Goal: Subscribe to service/newsletter

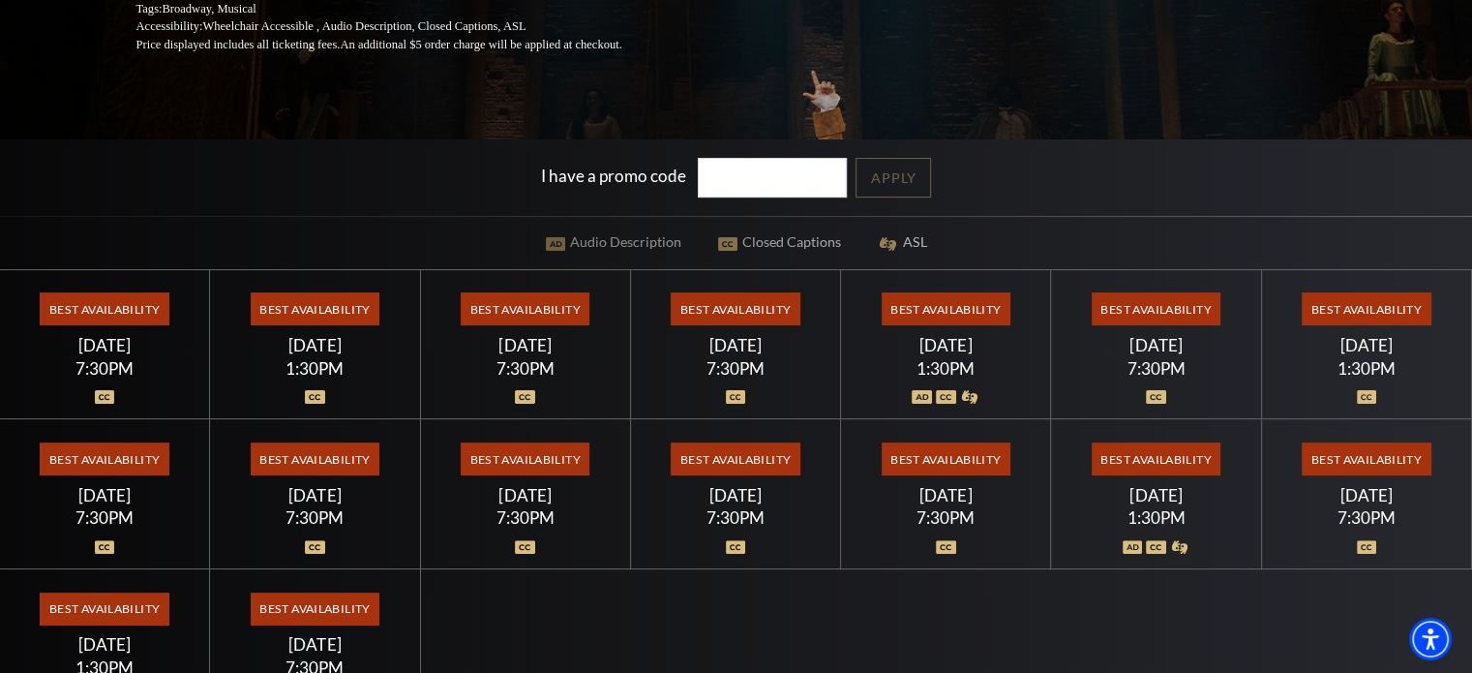
scroll to position [484, 0]
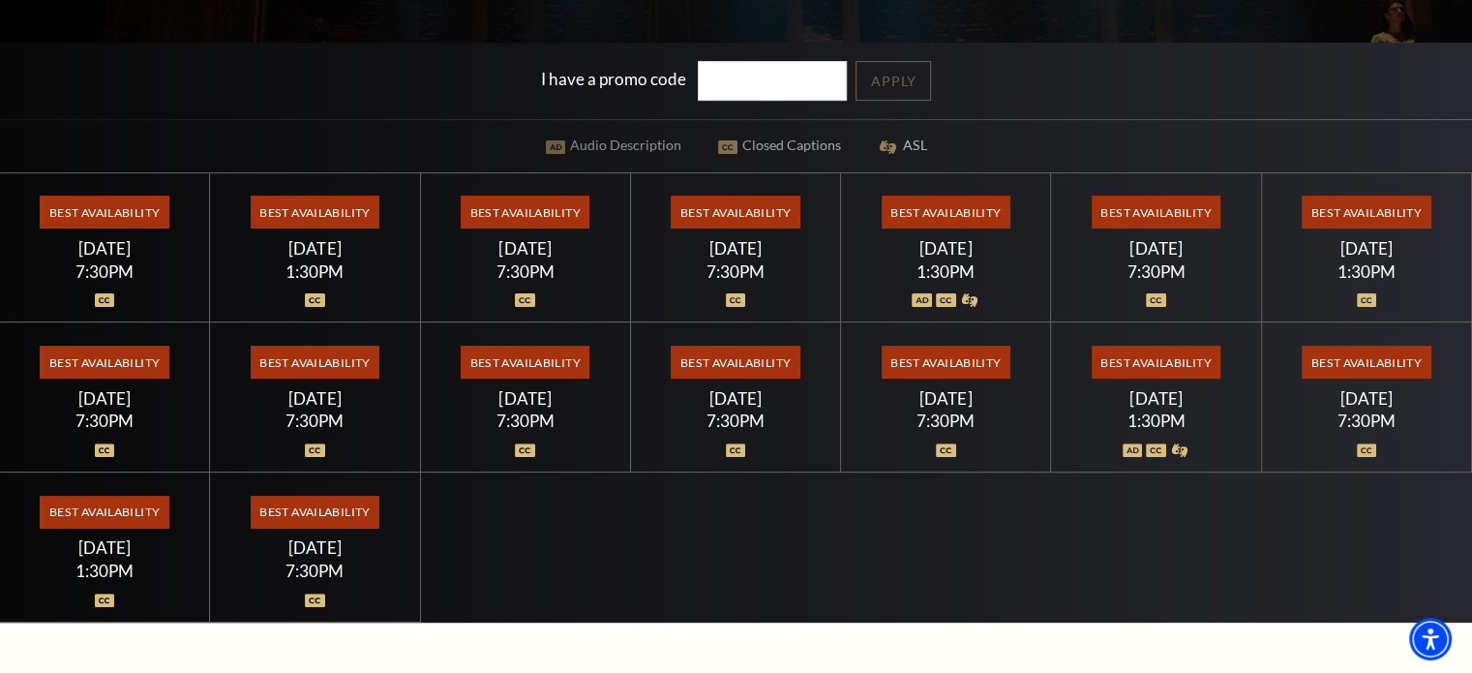
click at [1135, 201] on span "Best Availability" at bounding box center [1156, 212] width 129 height 33
click at [968, 206] on span "Best Availability" at bounding box center [946, 212] width 129 height 33
click at [967, 272] on div "1:30PM" at bounding box center [946, 271] width 164 height 16
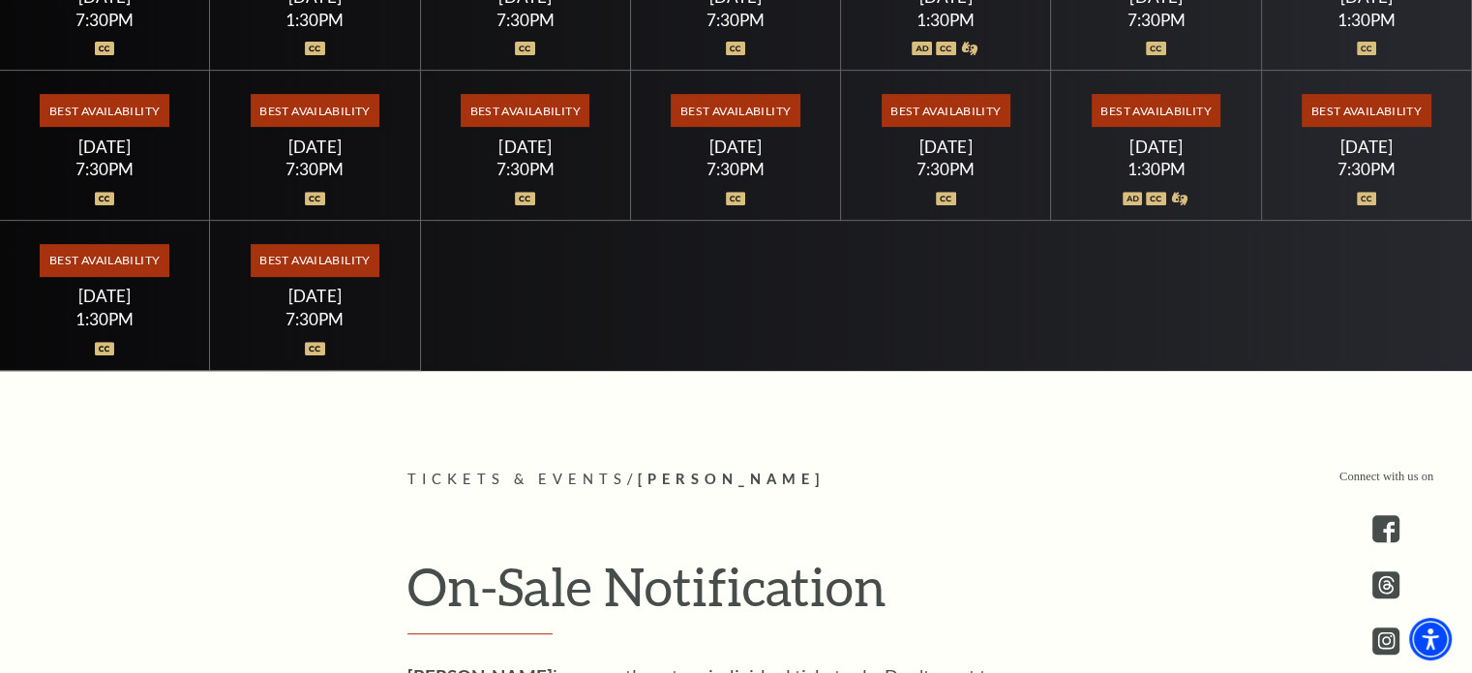
scroll to position [968, 0]
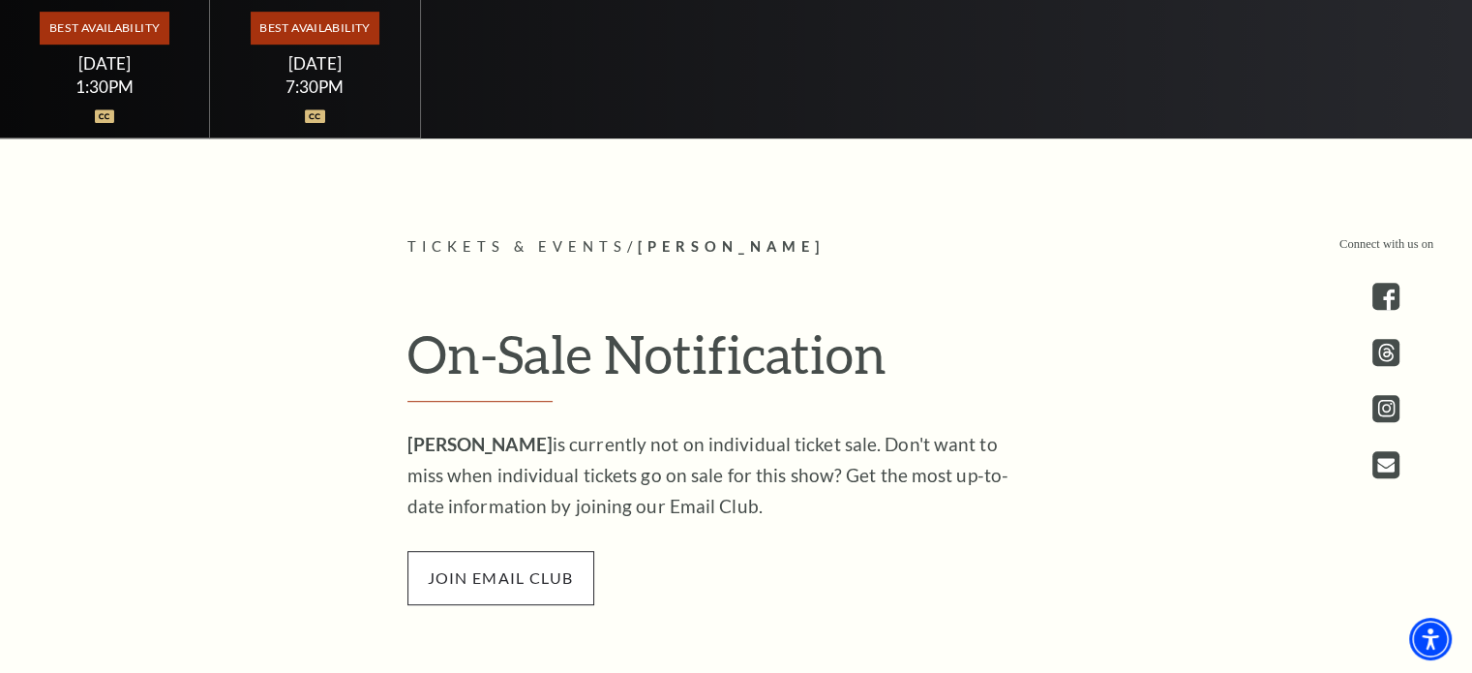
click at [491, 571] on span "join email club" at bounding box center [500, 578] width 187 height 54
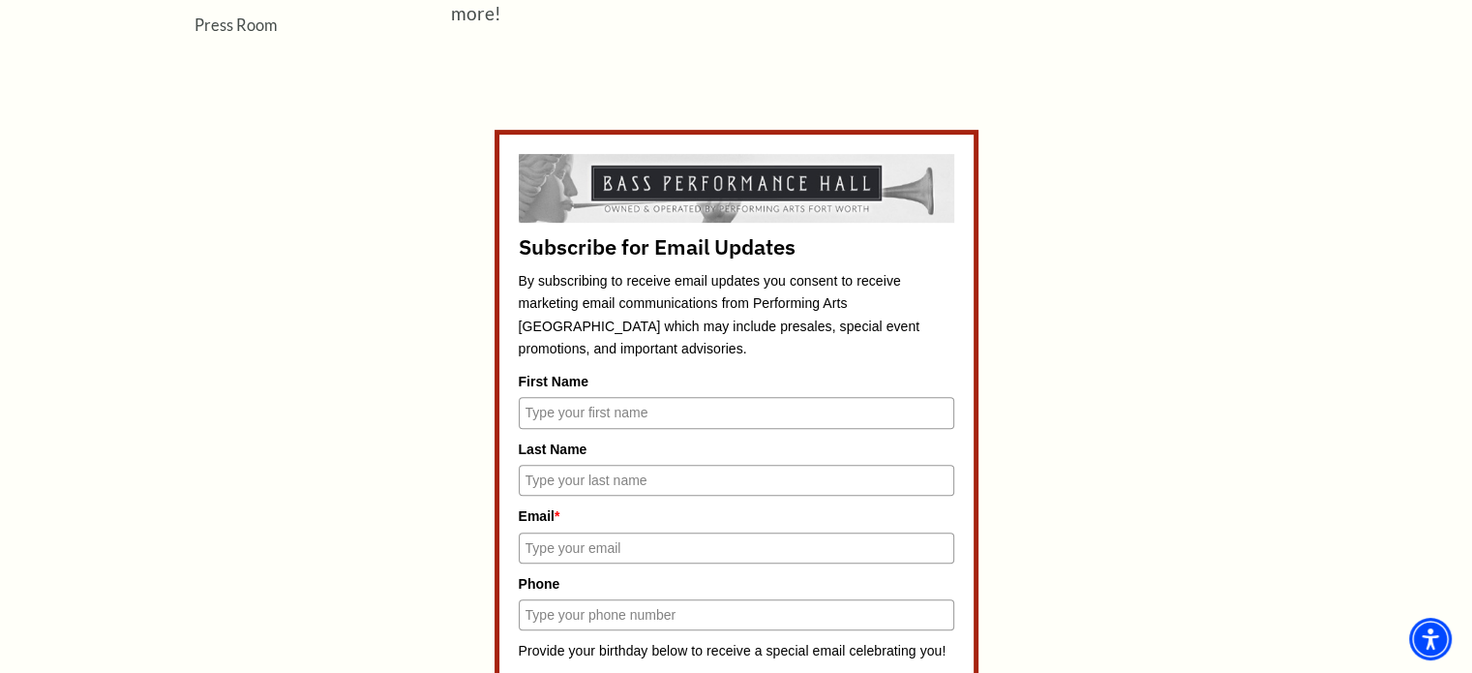
scroll to position [774, 0]
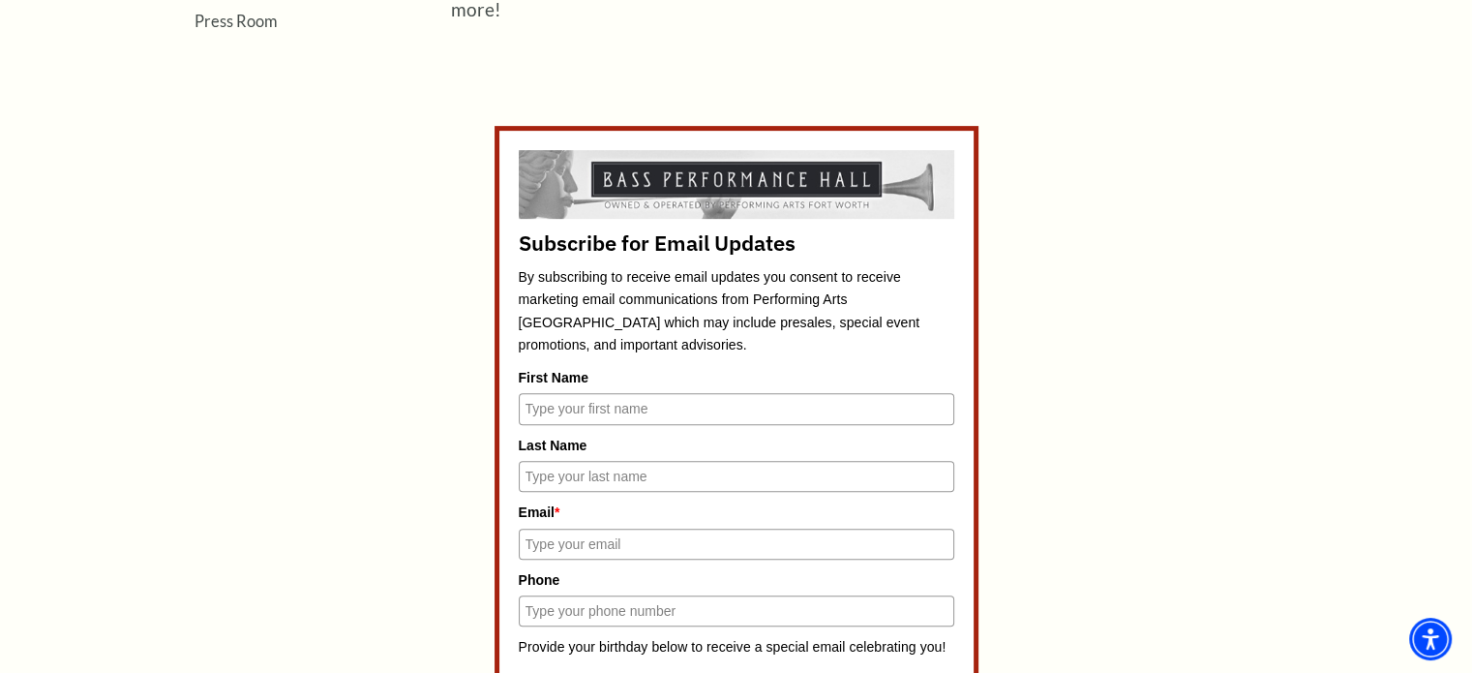
click at [600, 402] on input "First Name" at bounding box center [737, 408] width 436 height 31
type input "Michael"
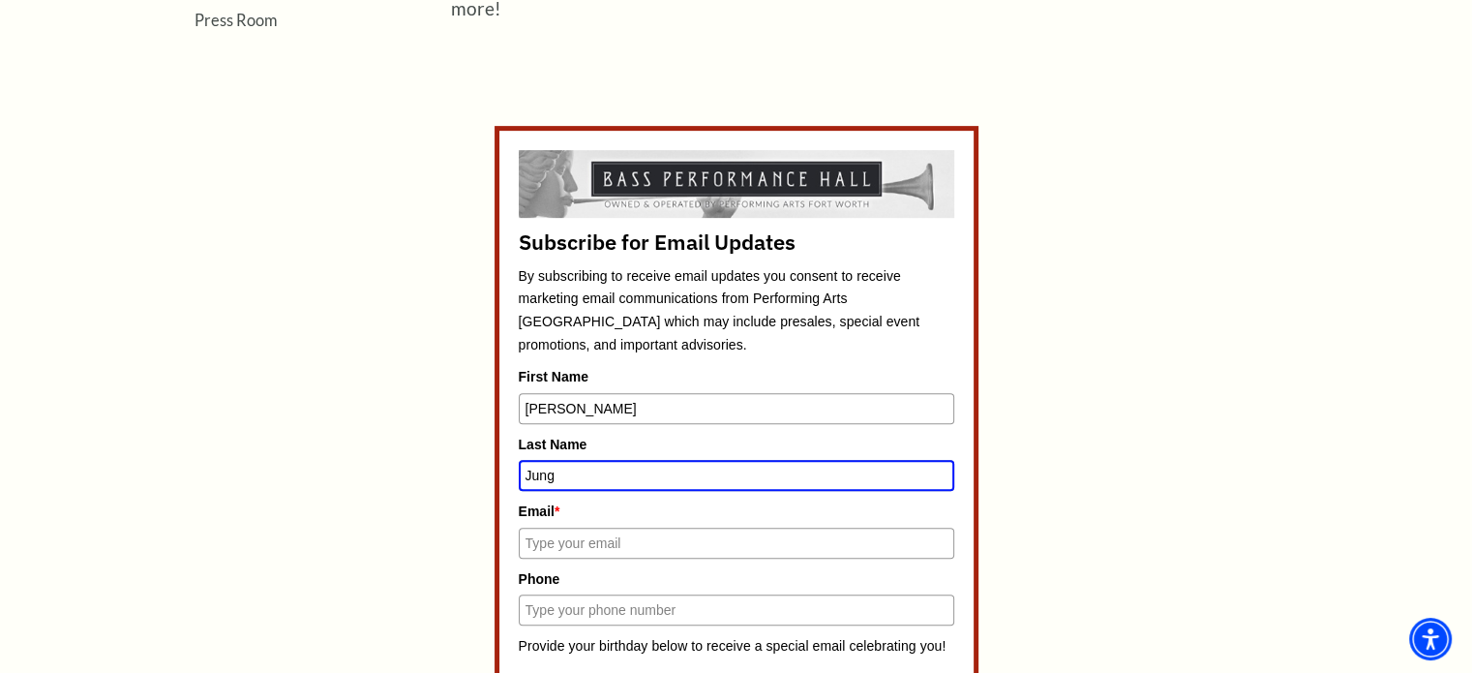
type input "Jung"
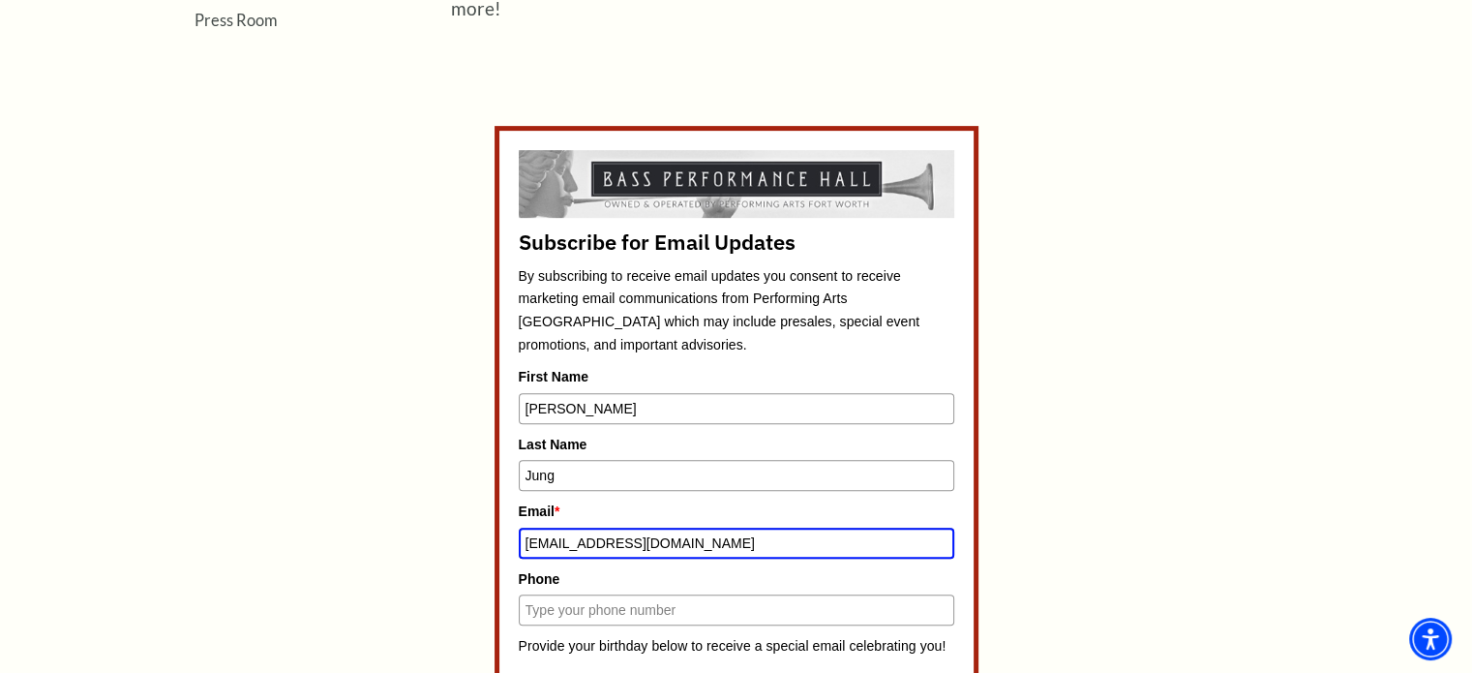
type input "jungm@swbell.net"
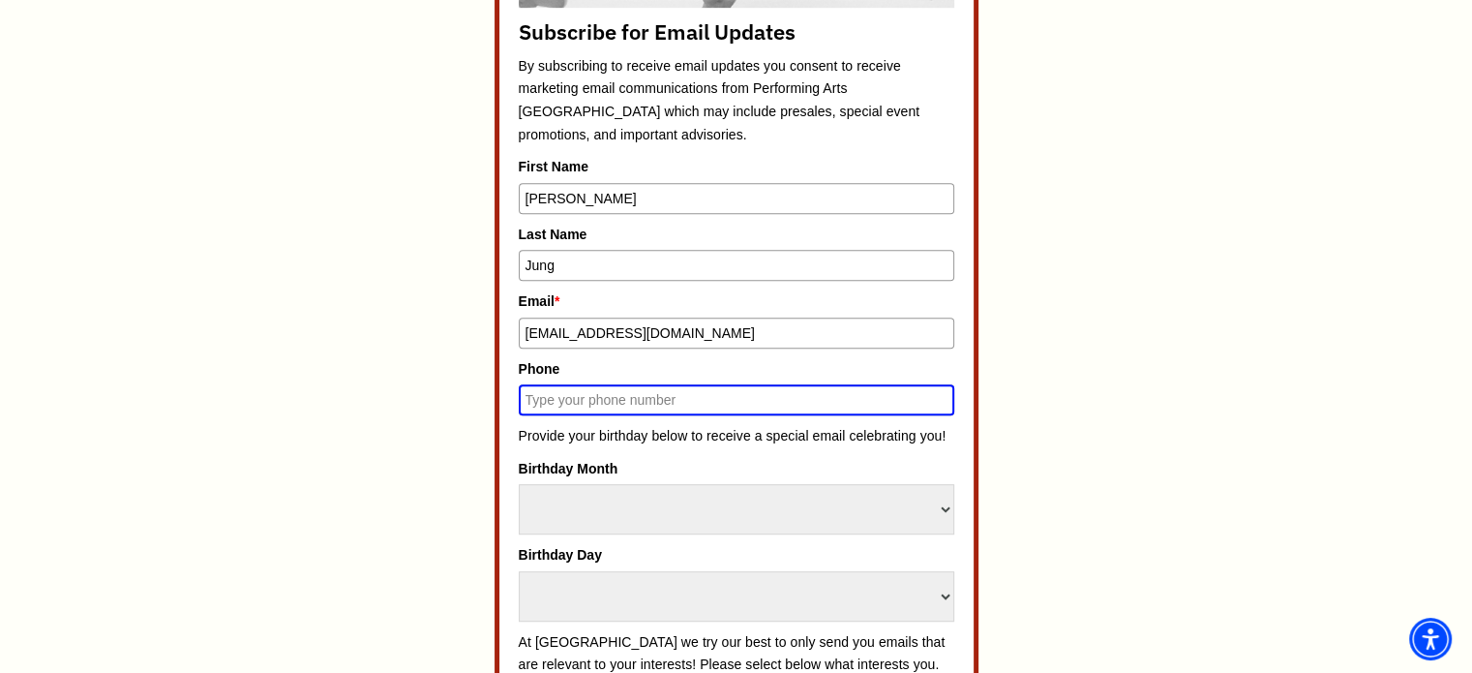
scroll to position [1057, 0]
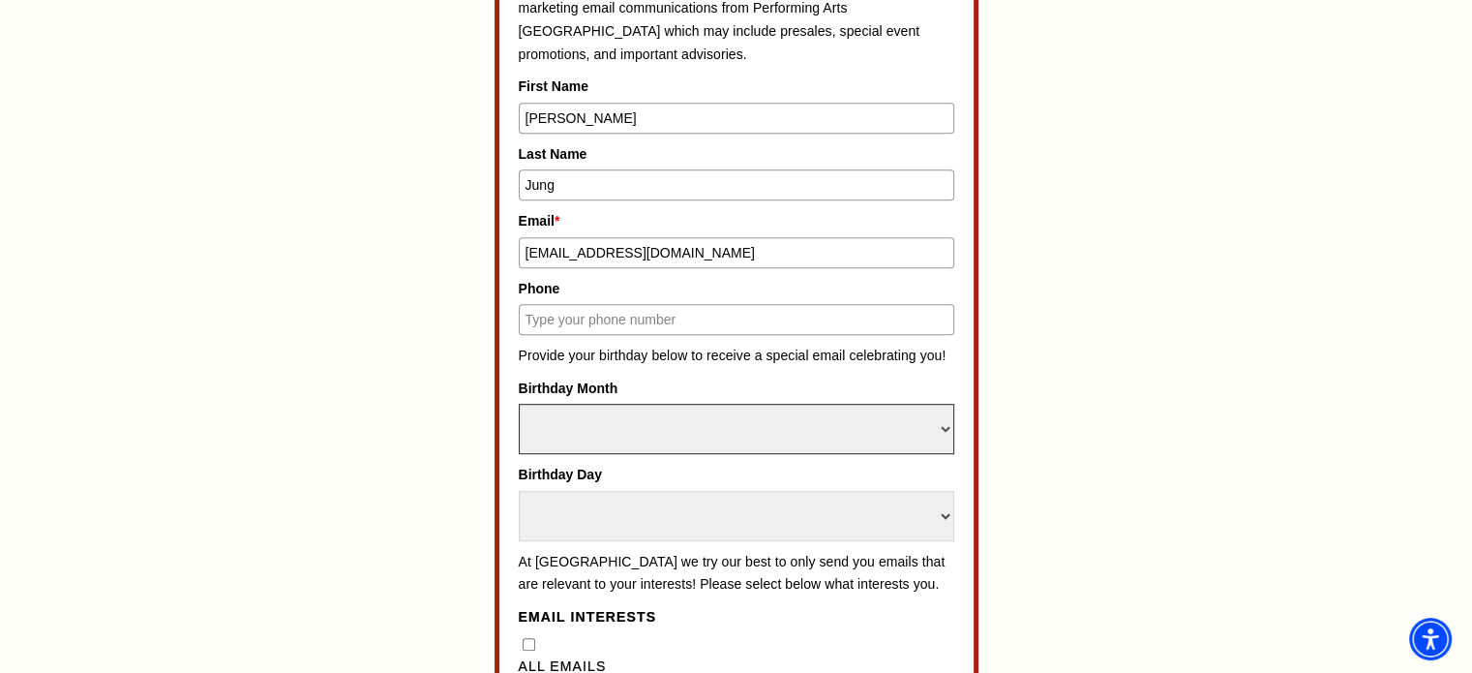
click at [755, 417] on select "Select Month January February March April May June July August September Octobe…" at bounding box center [737, 429] width 436 height 50
select select "May"
click at [519, 404] on select "Select Month January February March April May June July August September Octobe…" at bounding box center [737, 429] width 436 height 50
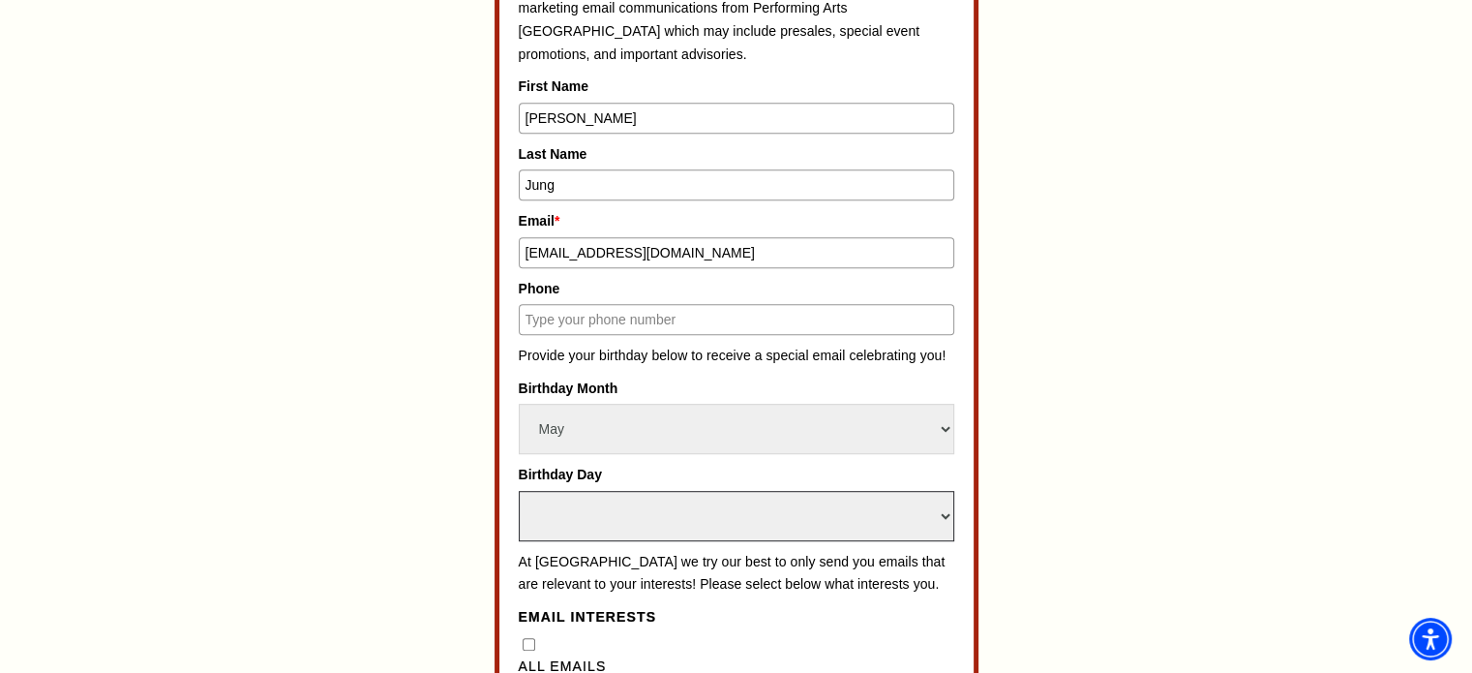
click at [688, 510] on select "Select Day 1 2 3 4 5 6 7 8 9 10 11 12 13 14 15 16 17 18 19 20 21 22 23 24" at bounding box center [737, 516] width 436 height 50
select select "12"
click at [519, 491] on select "Select Day 1 2 3 4 5 6 7 8 9 10 11 12 13 14 15 16 17 18 19 20 21 22 23 24" at bounding box center [737, 516] width 436 height 50
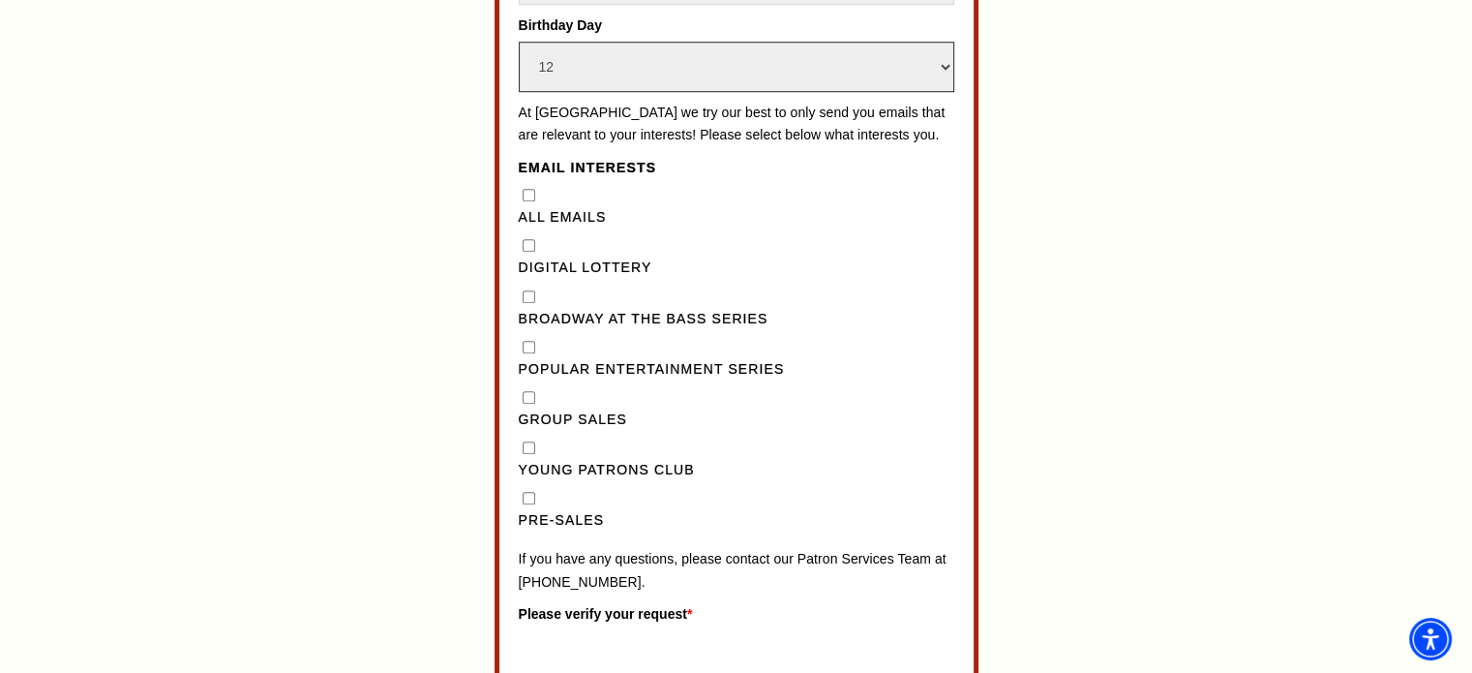
scroll to position [1541, 0]
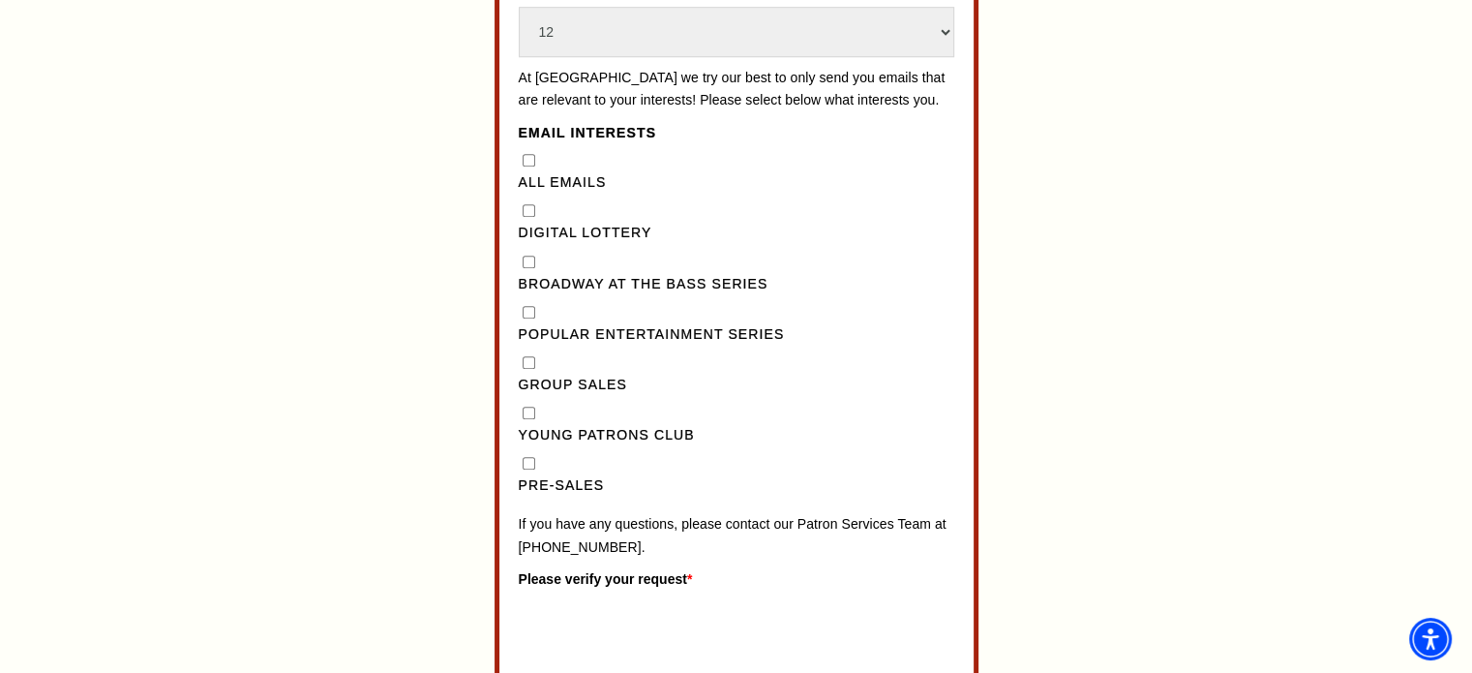
click at [526, 268] on Series"] "Broadway at the Bass Series" at bounding box center [529, 262] width 13 height 13
checkbox Series"] "true"
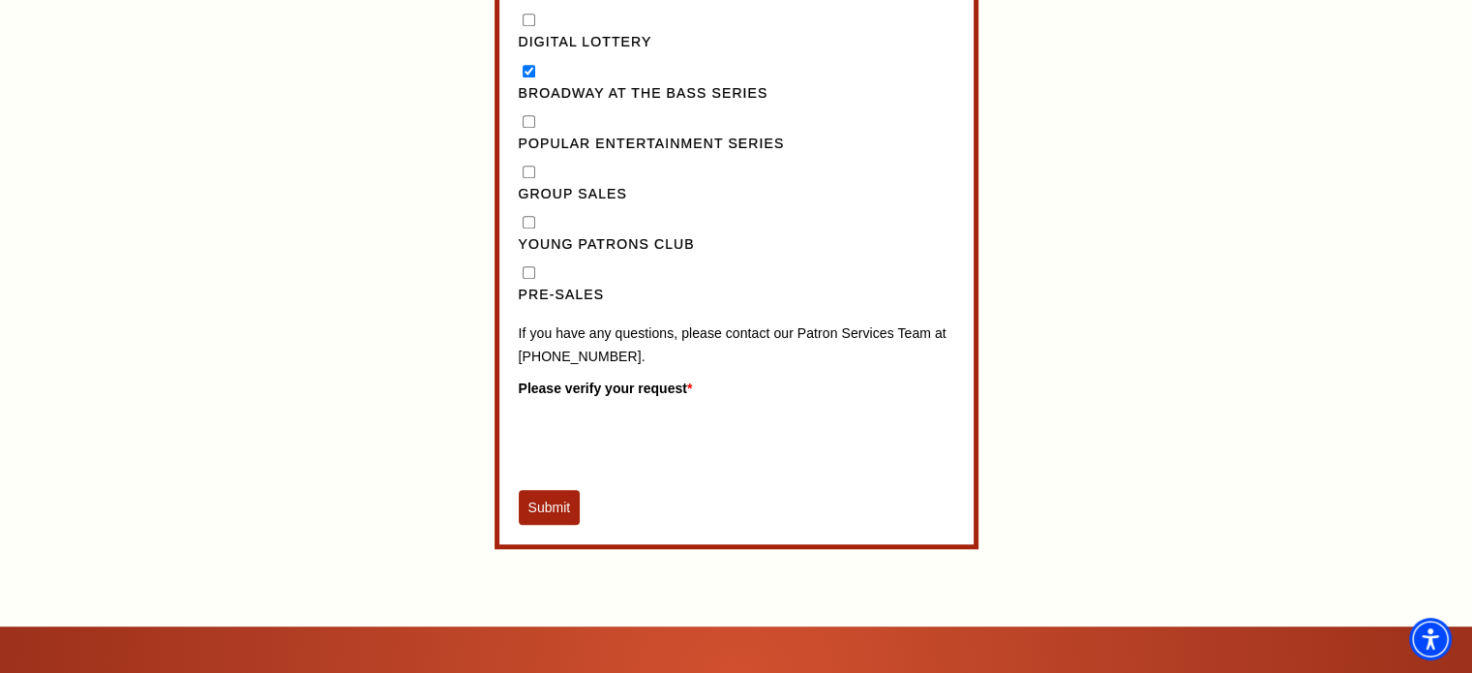
scroll to position [1735, 0]
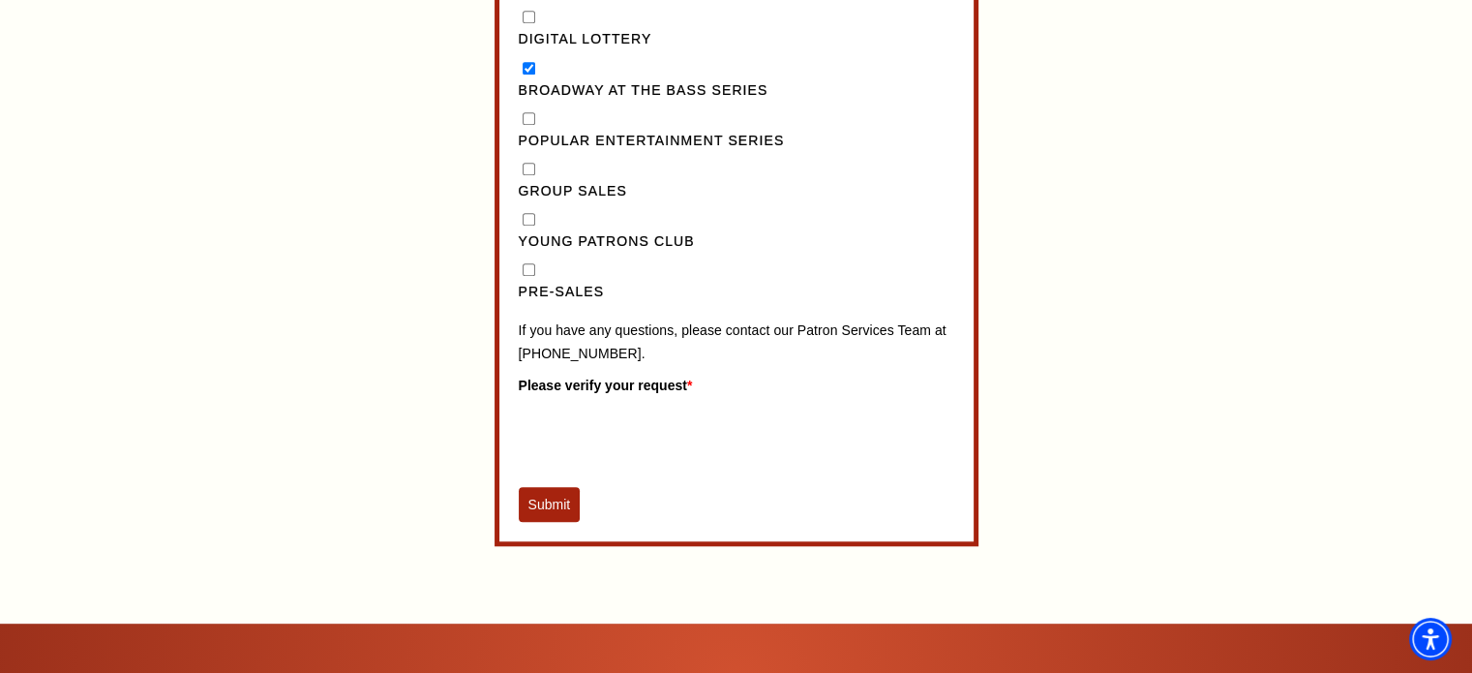
click at [554, 522] on button "Submit" at bounding box center [550, 504] width 62 height 35
